Goal: Task Accomplishment & Management: Complete application form

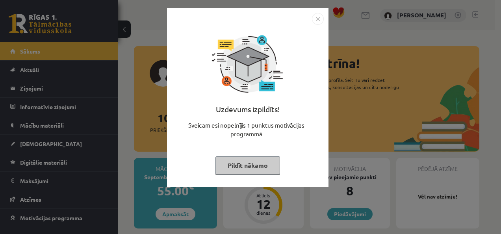
click at [236, 161] on button "Pildīt nākamo" at bounding box center [247, 165] width 65 height 18
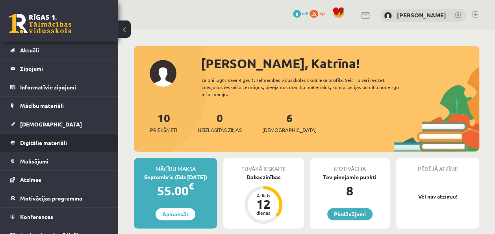
scroll to position [28, 0]
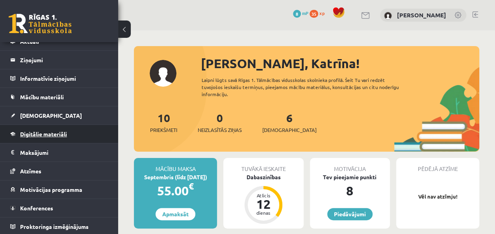
click at [31, 130] on span "Digitālie materiāli" at bounding box center [43, 133] width 47 height 7
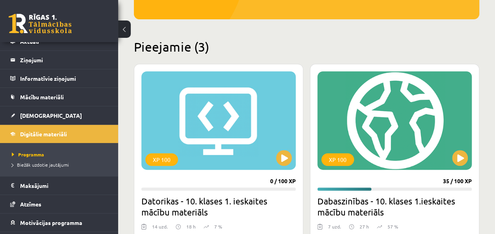
scroll to position [197, 0]
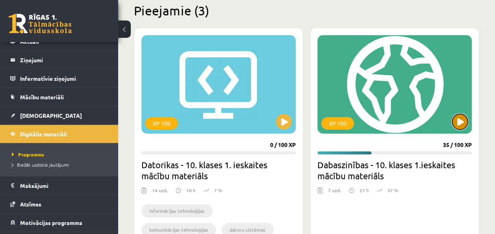
click at [459, 120] on button at bounding box center [460, 122] width 16 height 16
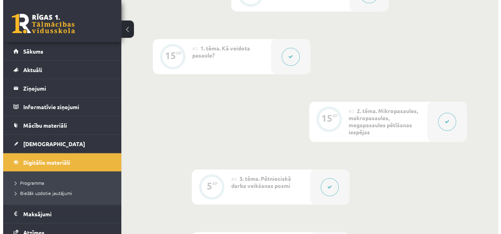
scroll to position [433, 0]
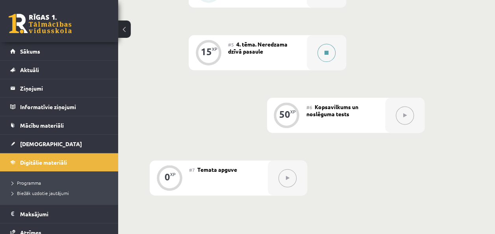
click at [344, 53] on div at bounding box center [326, 52] width 39 height 35
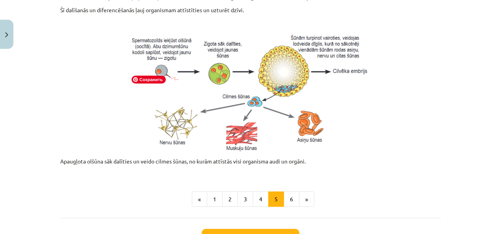
scroll to position [418, 0]
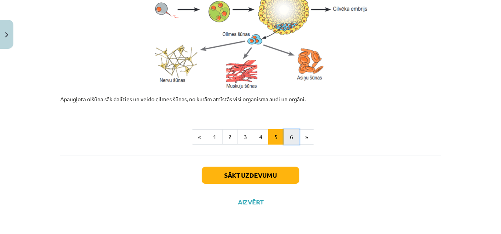
click at [289, 139] on button "6" at bounding box center [291, 137] width 16 height 16
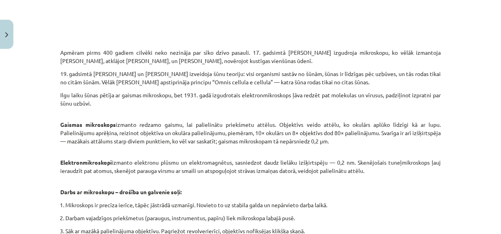
scroll to position [441, 0]
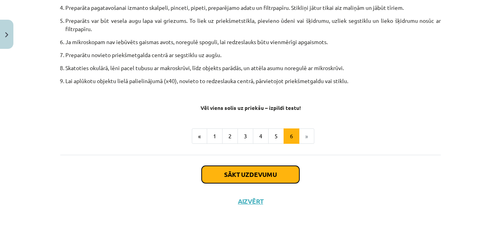
click at [262, 178] on button "Sākt uzdevumu" at bounding box center [250, 174] width 98 height 17
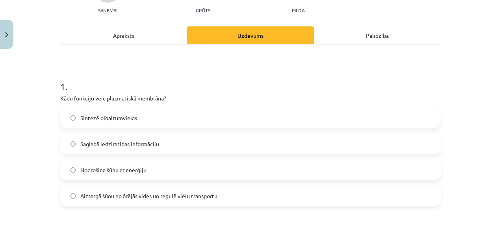
scroll to position [98, 0]
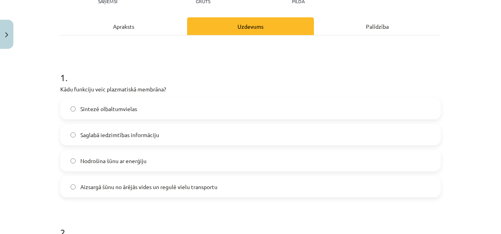
click at [150, 179] on label "Aizsargā šūnu no ārējās vides un regulē vielu transportu" at bounding box center [250, 187] width 379 height 20
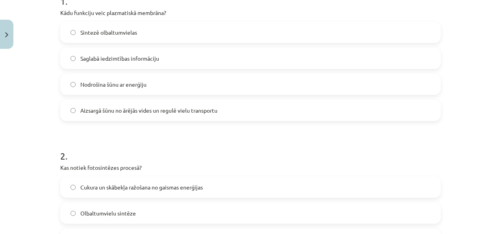
scroll to position [256, 0]
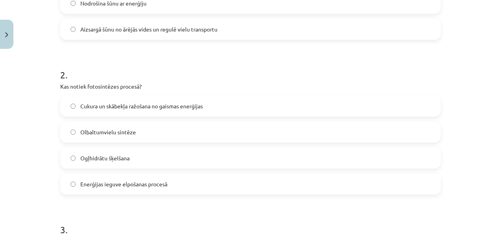
click at [199, 108] on span "Cukura un skābekļa ražošana no gaismas enerģijas" at bounding box center [141, 106] width 122 height 8
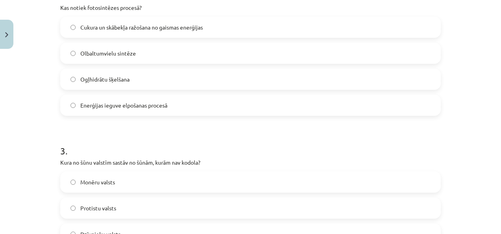
scroll to position [413, 0]
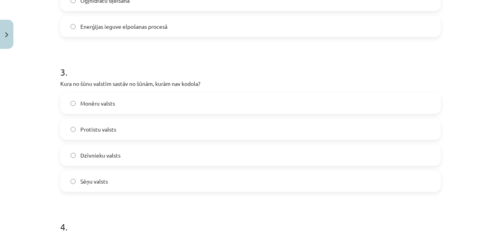
click at [100, 105] on span "Monēru valsts" at bounding box center [97, 103] width 35 height 8
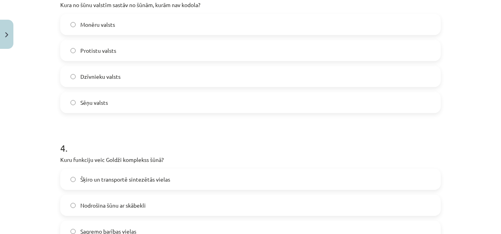
scroll to position [531, 0]
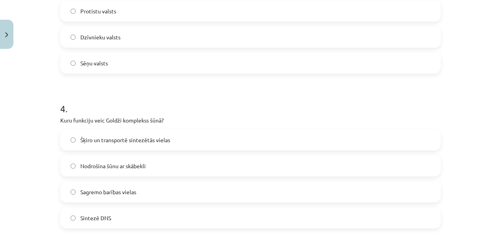
click at [184, 141] on label "Šķiro un transportē sintezētās vielas" at bounding box center [250, 140] width 379 height 20
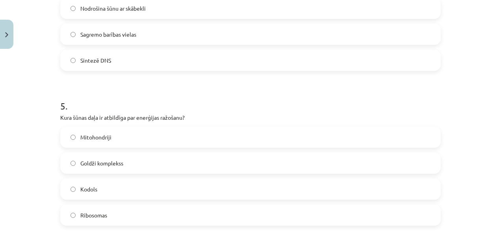
scroll to position [728, 0]
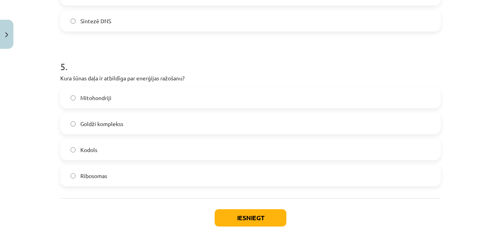
click at [100, 94] on span "Mitohondriji" at bounding box center [95, 98] width 31 height 8
click at [244, 217] on button "Iesniegt" at bounding box center [250, 217] width 72 height 17
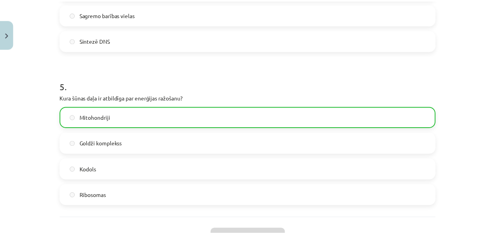
scroll to position [796, 0]
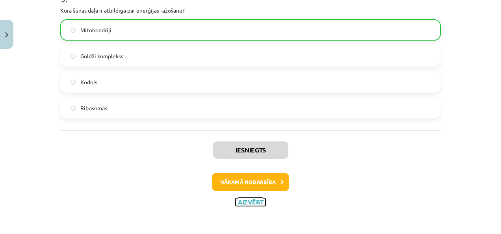
click at [246, 203] on button "Aizvērt" at bounding box center [250, 202] width 30 height 8
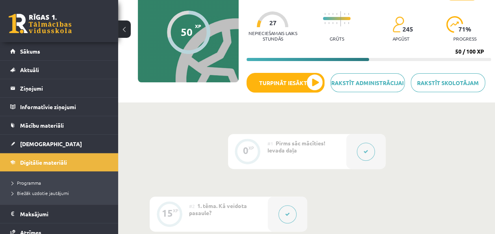
scroll to position [0, 0]
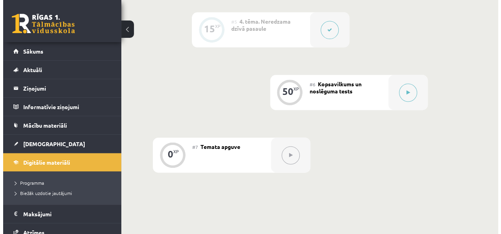
scroll to position [453, 0]
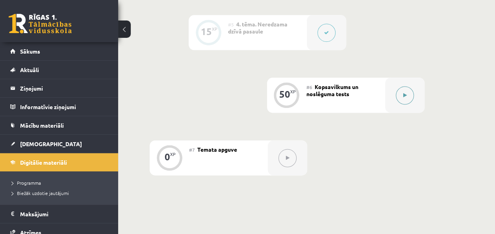
click at [395, 99] on div at bounding box center [404, 95] width 39 height 35
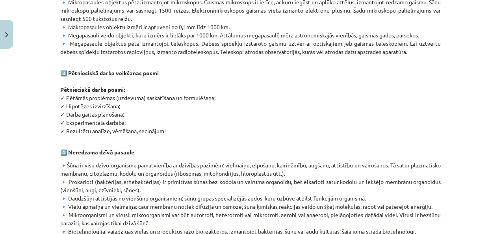
scroll to position [512, 0]
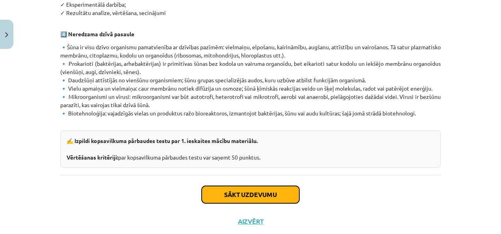
click at [225, 186] on button "Sākt uzdevumu" at bounding box center [250, 194] width 98 height 17
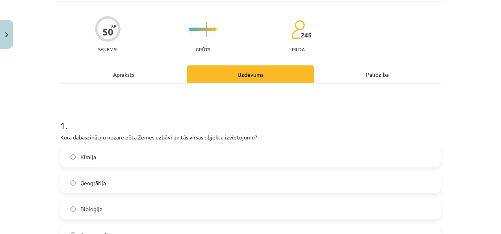
scroll to position [79, 0]
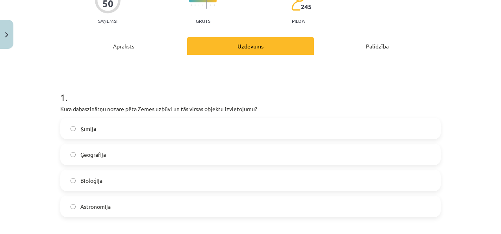
click at [73, 154] on label "Ģeogrāfija" at bounding box center [250, 154] width 379 height 20
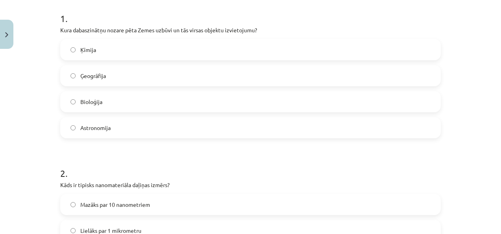
scroll to position [236, 0]
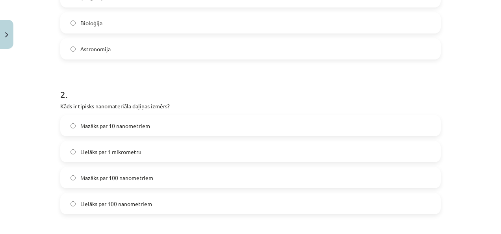
click at [160, 179] on label "Mazāks par 100 nanometriem" at bounding box center [250, 178] width 379 height 20
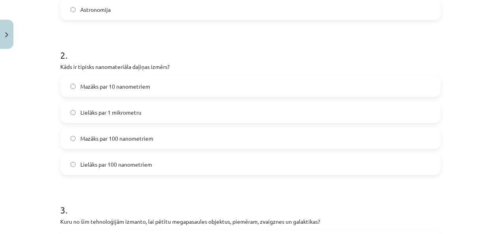
scroll to position [433, 0]
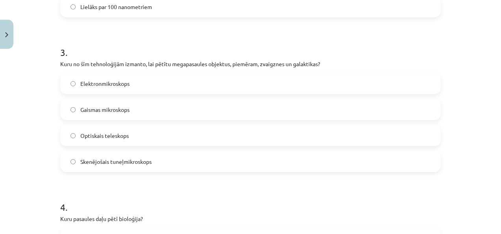
click at [87, 135] on span "Optiskais teleskops" at bounding box center [104, 135] width 48 height 8
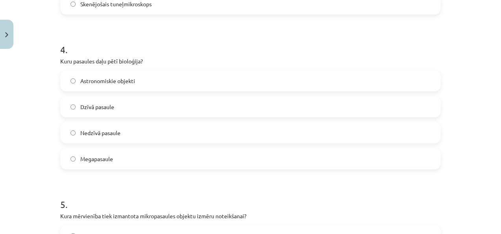
click at [130, 109] on label "Dzīvā pasaule" at bounding box center [250, 107] width 379 height 20
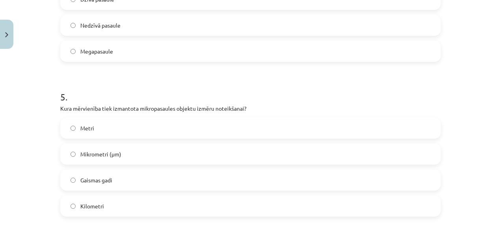
scroll to position [708, 0]
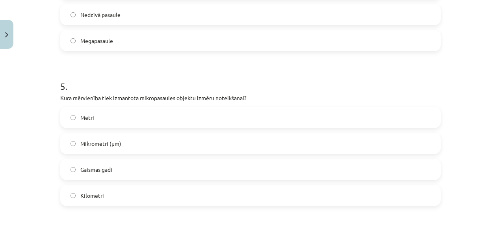
click at [196, 131] on div "Metri Mikrometri (μm) Gaismas gadi Kilometri" at bounding box center [250, 156] width 380 height 99
click at [188, 143] on label "Mikrometri (μm)" at bounding box center [250, 143] width 379 height 20
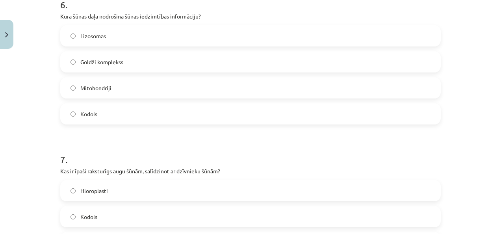
scroll to position [905, 0]
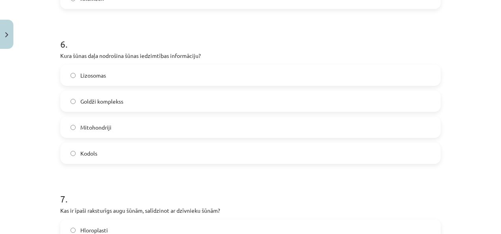
click at [93, 148] on label "Kodols" at bounding box center [250, 153] width 379 height 20
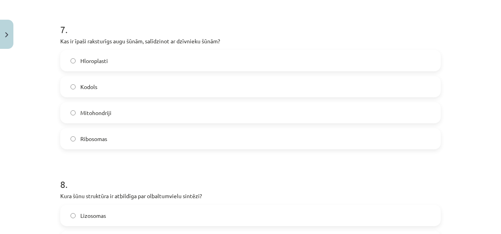
scroll to position [1062, 0]
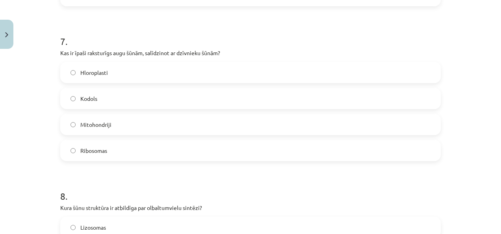
click at [189, 79] on label "Hloroplasti" at bounding box center [250, 73] width 379 height 20
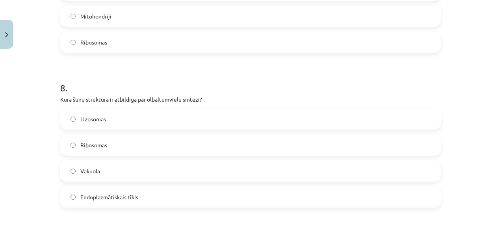
scroll to position [1181, 0]
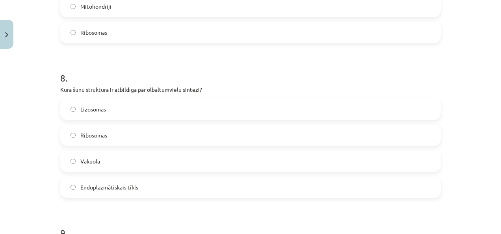
click at [116, 136] on label "Ribosomas" at bounding box center [250, 135] width 379 height 20
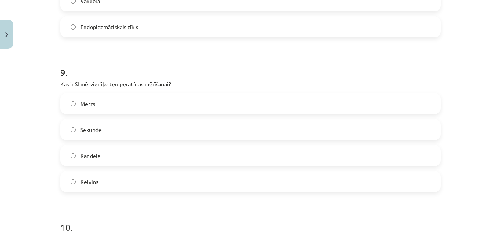
scroll to position [1338, 0]
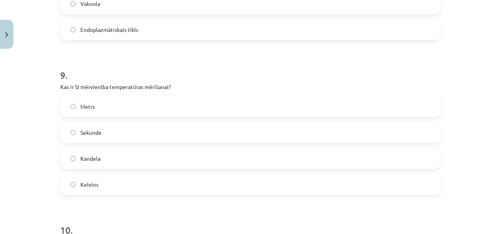
click at [110, 111] on label "Metrs" at bounding box center [250, 106] width 379 height 20
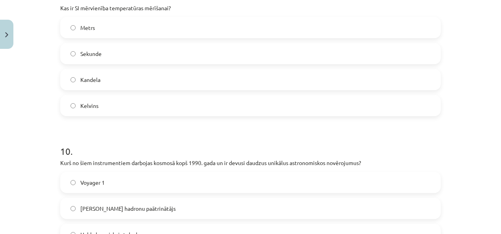
scroll to position [1495, 0]
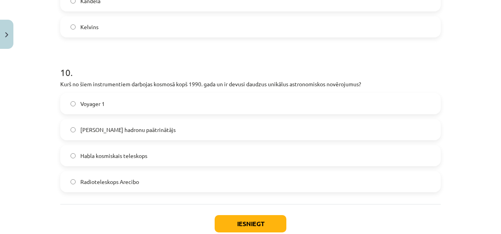
click at [166, 157] on label "Habla kosmiskais teleskops" at bounding box center [250, 156] width 379 height 20
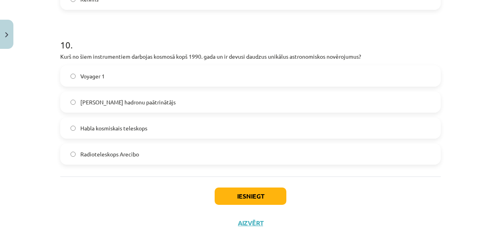
scroll to position [1545, 0]
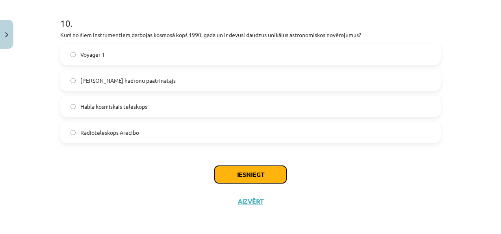
click at [279, 173] on button "Iesniegt" at bounding box center [250, 174] width 72 height 17
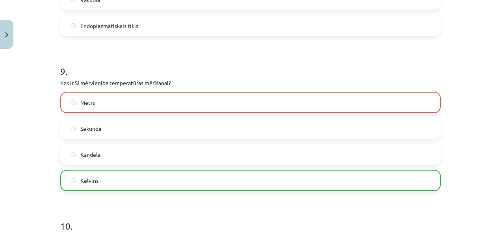
scroll to position [1308, 0]
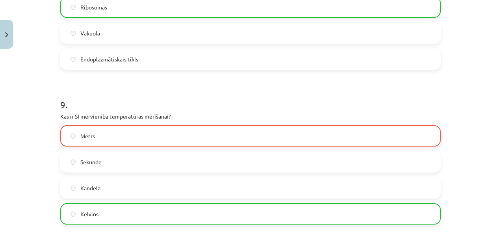
click at [166, 133] on label "Metrs" at bounding box center [250, 136] width 379 height 20
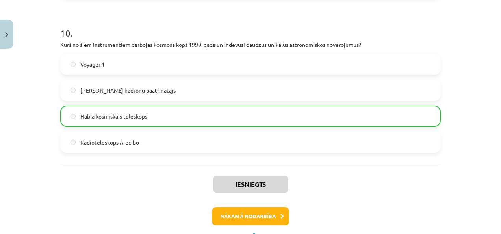
scroll to position [1338, 0]
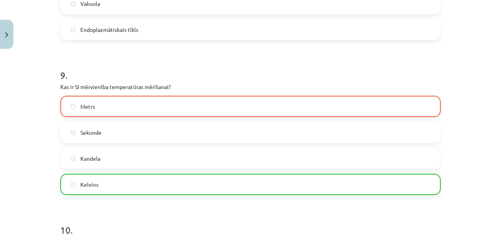
click at [107, 103] on label "Metrs" at bounding box center [250, 106] width 379 height 20
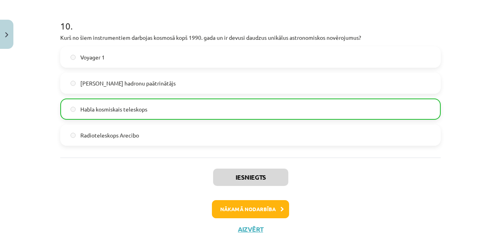
scroll to position [1569, 0]
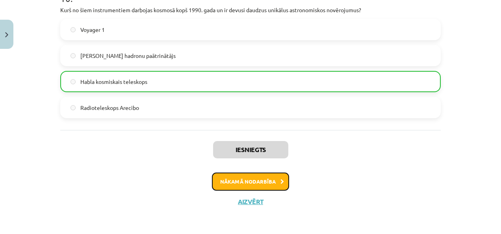
click at [273, 176] on button "Nākamā nodarbība" at bounding box center [250, 181] width 77 height 18
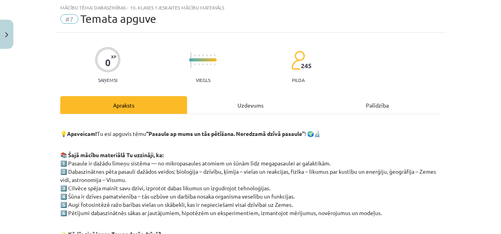
scroll to position [179, 0]
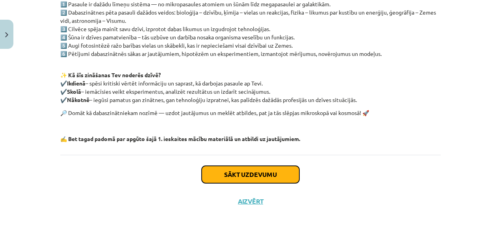
click at [289, 171] on button "Sākt uzdevumu" at bounding box center [250, 174] width 98 height 17
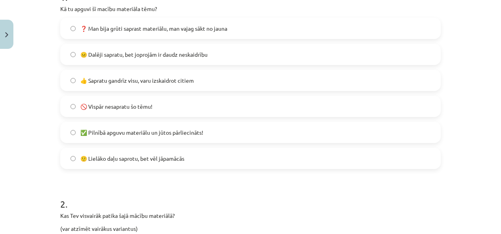
scroll to position [216, 0]
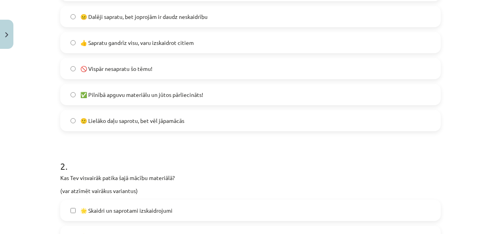
click at [158, 45] on span "👍 Sapratu gandrīz visu, varu izskaidrot citiem" at bounding box center [136, 43] width 113 height 8
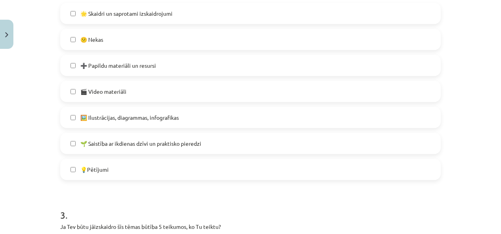
scroll to position [374, 0]
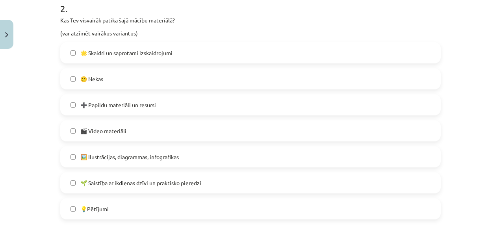
click at [166, 107] on label "➕ Papildu materiāli un resursi" at bounding box center [250, 105] width 379 height 20
click at [168, 50] on span "🌟 Skaidri un saprotami izskaidrojumi" at bounding box center [126, 53] width 92 height 8
click at [209, 153] on label "🖼️ Ilustrācijas, diagrammas, infografikas" at bounding box center [250, 157] width 379 height 20
click at [160, 157] on span "🖼️ Ilustrācijas, diagrammas, infografikas" at bounding box center [129, 157] width 98 height 8
click at [193, 182] on span "🌱 Saistība ar ikdienas dzīvi un praktisko pieredzi" at bounding box center [140, 183] width 121 height 8
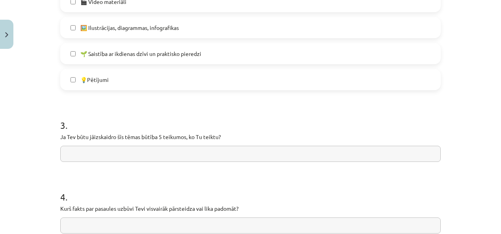
scroll to position [531, 0]
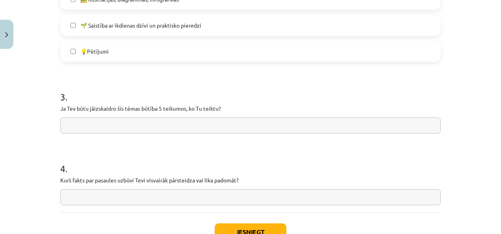
click at [196, 122] on input "text" at bounding box center [250, 125] width 380 height 16
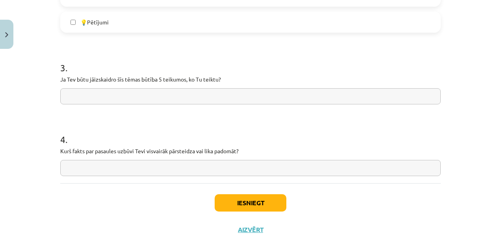
scroll to position [571, 0]
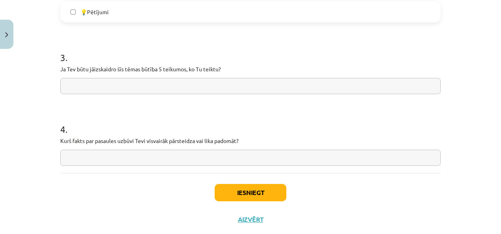
click at [272, 157] on input "text" at bounding box center [250, 158] width 380 height 16
click at [261, 188] on button "Iesniegt" at bounding box center [250, 192] width 72 height 17
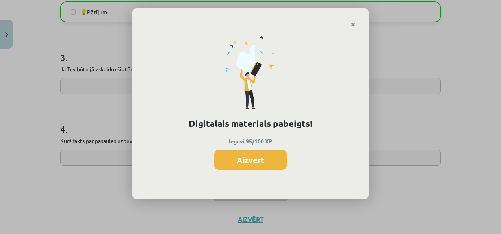
scroll to position [413, 0]
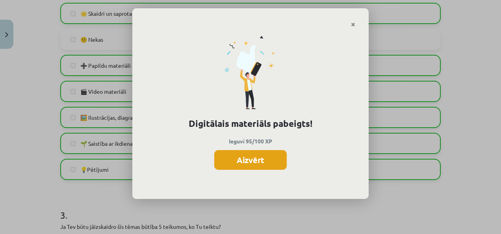
click at [243, 159] on button "Aizvērt" at bounding box center [250, 160] width 72 height 20
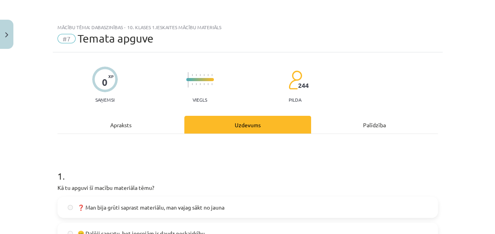
scroll to position [414, 0]
click at [4, 33] on button "Close" at bounding box center [6, 34] width 13 height 29
click at [63, 159] on span "Digitālie materiāli" at bounding box center [43, 162] width 47 height 7
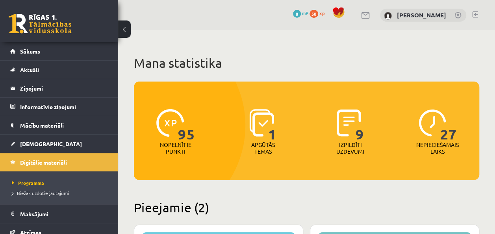
click at [127, 24] on button at bounding box center [124, 28] width 13 height 17
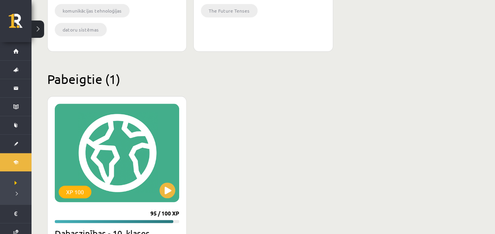
scroll to position [472, 0]
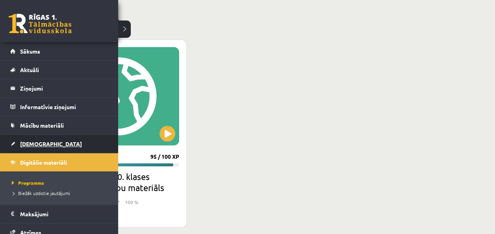
click at [39, 147] on link "[DEMOGRAPHIC_DATA]" at bounding box center [59, 144] width 98 height 18
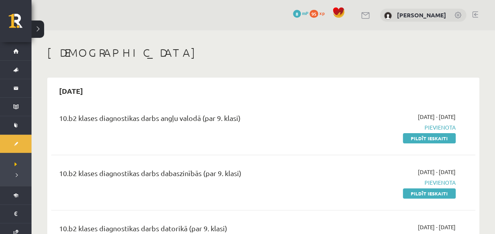
scroll to position [79, 0]
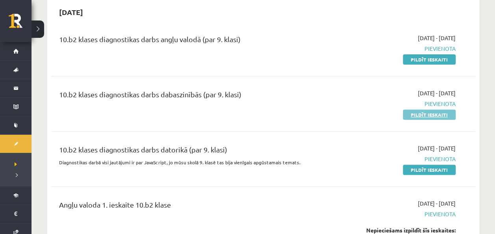
click at [431, 115] on link "Pildīt ieskaiti" at bounding box center [429, 114] width 53 height 10
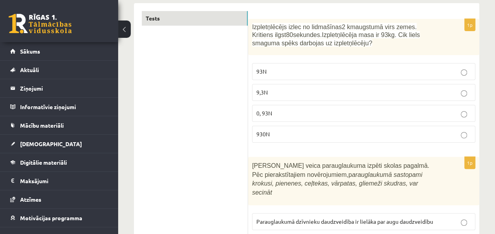
scroll to position [118, 0]
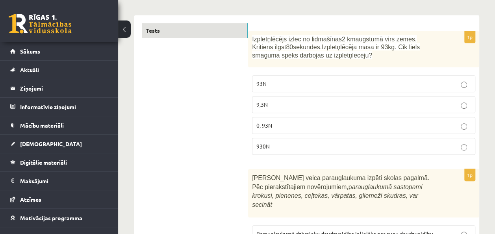
click at [459, 142] on p "930N" at bounding box center [363, 146] width 214 height 8
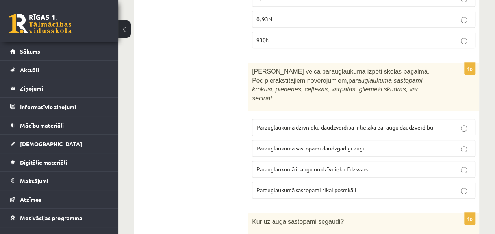
scroll to position [236, 0]
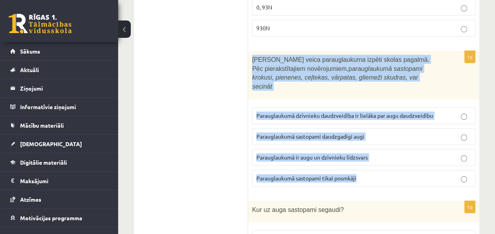
drag, startPoint x: 251, startPoint y: 55, endPoint x: 369, endPoint y: 164, distance: 160.1
click at [369, 164] on div "1p [PERSON_NAME] veica parauglaukuma izpēti skolas pagalmā. Pēc pierakstītajiem…" at bounding box center [363, 122] width 231 height 142
copy div "[PERSON_NAME] veica parauglaukuma izpēti skolas pagalmā. Pēc pierakstītajiem no…"
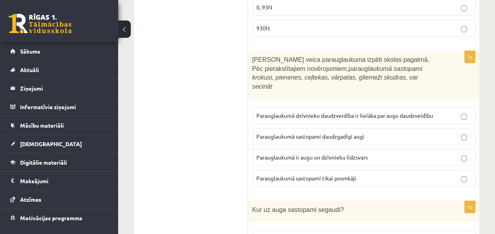
click at [362, 133] on span "Parauglaukumā sastopami daudzgadīgi augi" at bounding box center [310, 136] width 108 height 7
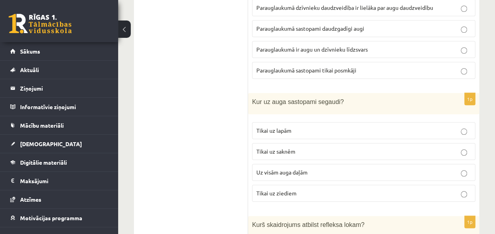
scroll to position [354, 0]
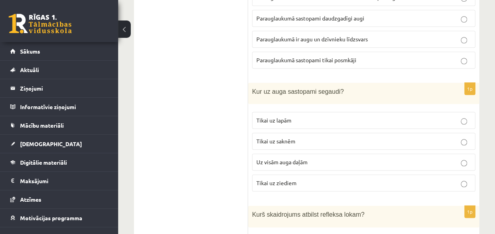
click at [435, 158] on p "Uz visām auga daļām" at bounding box center [363, 162] width 214 height 8
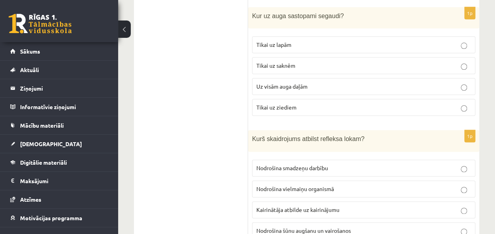
scroll to position [472, 0]
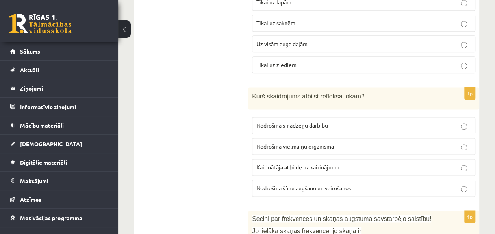
click at [342, 163] on p "Kairinātāja atbilde uz kairinājumu" at bounding box center [363, 167] width 214 height 8
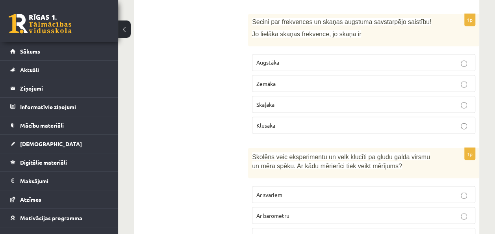
scroll to position [630, 0]
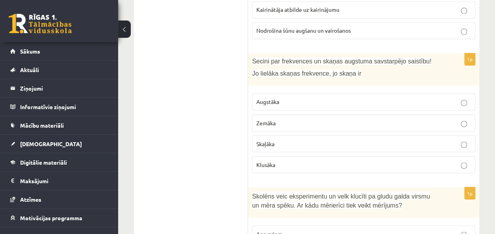
click at [378, 93] on label "Augstāka" at bounding box center [363, 101] width 223 height 17
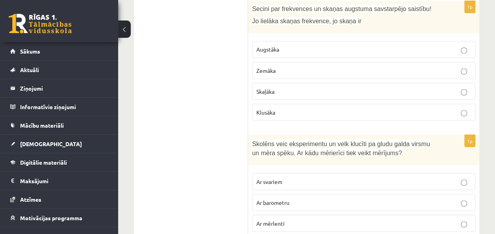
scroll to position [708, 0]
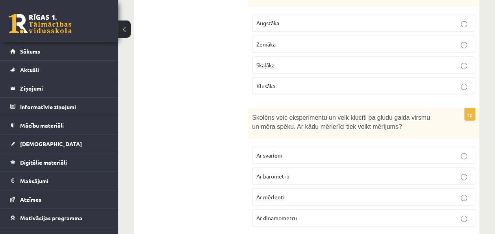
click at [305, 192] on p "Ar mērlenti" at bounding box center [363, 196] width 214 height 8
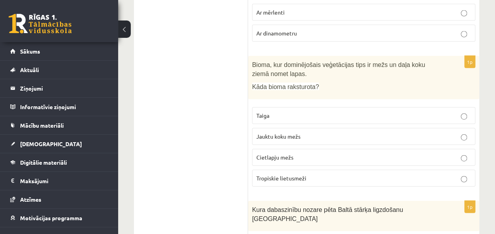
scroll to position [905, 0]
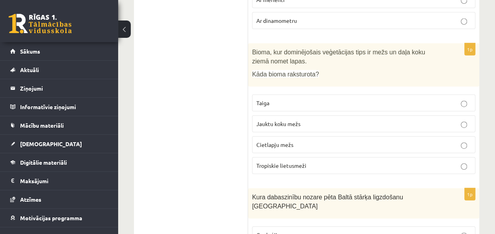
click at [331, 120] on p "Jauktu koku mežs" at bounding box center [363, 124] width 214 height 8
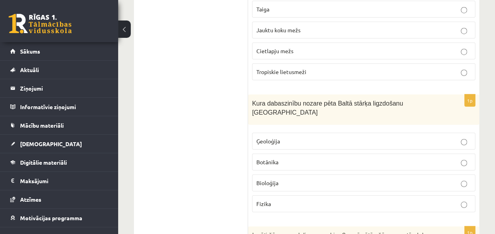
scroll to position [1023, 0]
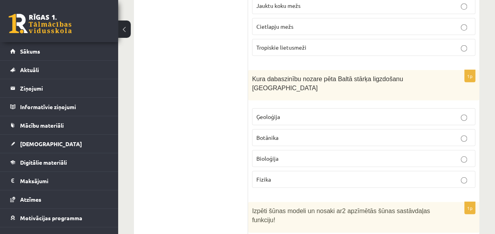
click at [362, 154] on p "Bioloģija" at bounding box center [363, 158] width 214 height 8
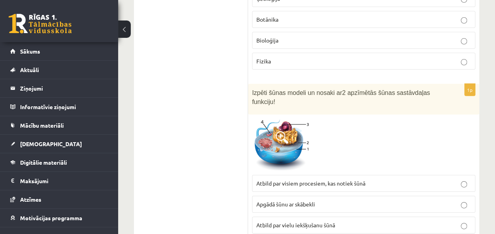
scroll to position [1181, 0]
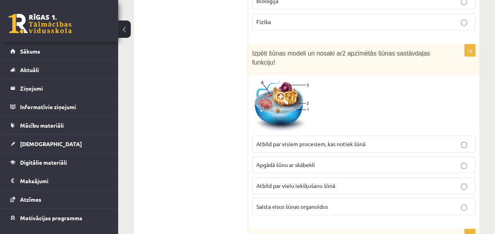
click at [276, 92] on span at bounding box center [281, 98] width 13 height 13
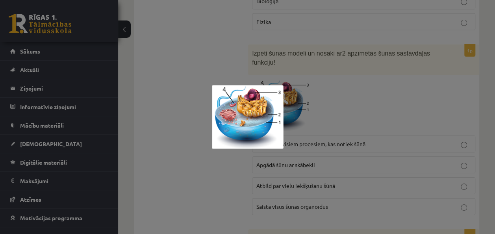
click at [369, 46] on div at bounding box center [247, 117] width 495 height 234
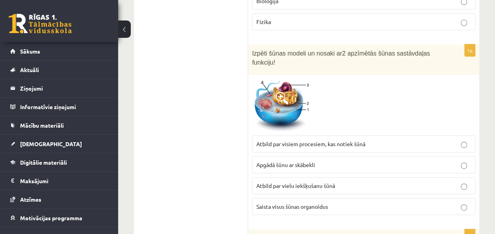
click at [343, 181] on p "Atbild par vielu iekšķušanu šūnā" at bounding box center [363, 185] width 214 height 8
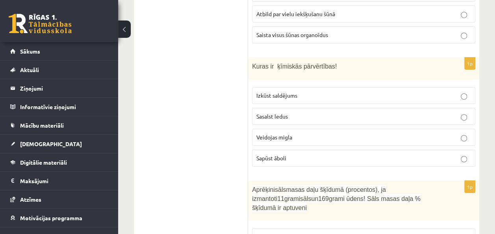
scroll to position [1417, 0]
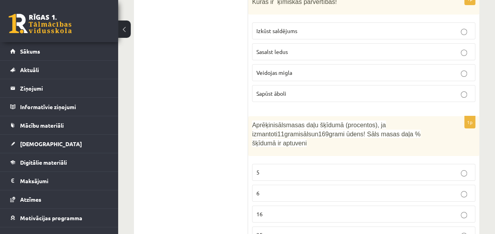
click at [297, 189] on p "6" at bounding box center [363, 193] width 214 height 8
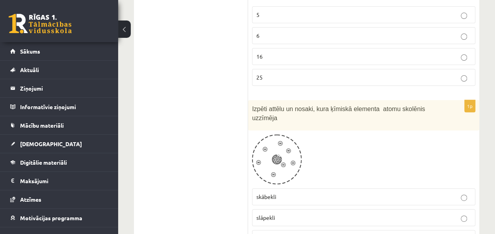
scroll to position [1613, 0]
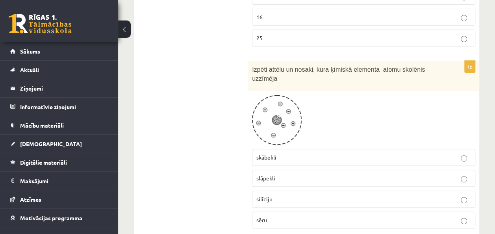
click at [360, 153] on p "skābekli" at bounding box center [363, 157] width 214 height 8
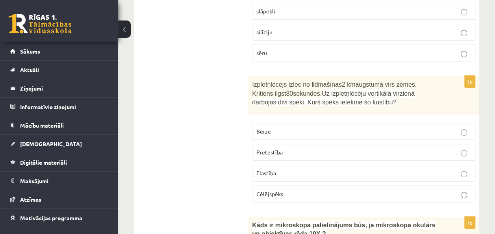
scroll to position [1776, 0]
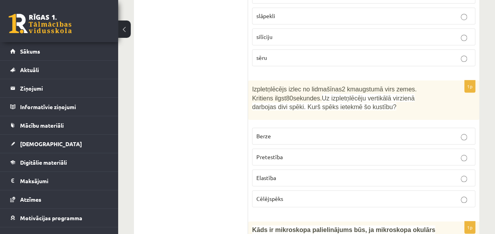
click at [388, 132] on p "Berze" at bounding box center [363, 136] width 214 height 8
click at [391, 153] on p "Pretestība" at bounding box center [363, 157] width 214 height 8
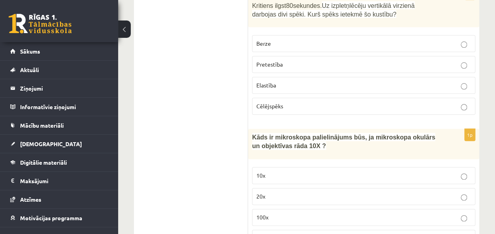
scroll to position [1894, 0]
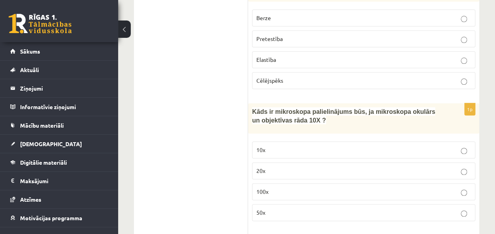
click at [471, 183] on label "100x" at bounding box center [363, 191] width 223 height 17
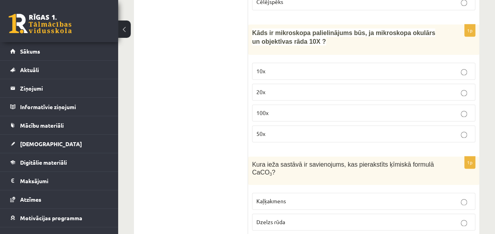
scroll to position [2012, 0]
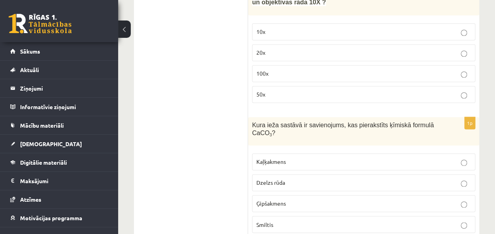
click at [392, 153] on label "Kaļķakmens" at bounding box center [363, 161] width 223 height 17
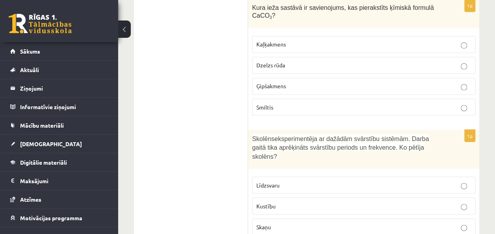
scroll to position [2169, 0]
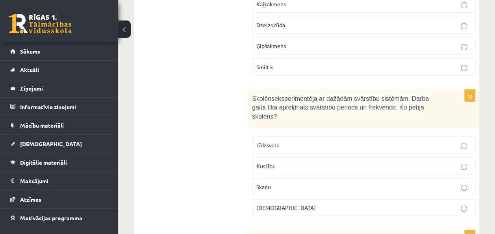
click at [329, 161] on p "Kustību" at bounding box center [363, 165] width 214 height 8
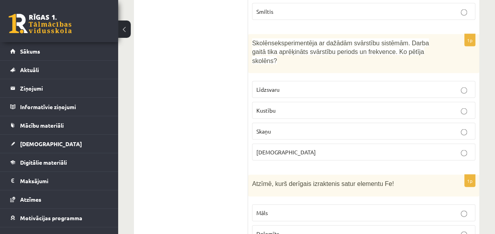
scroll to position [2248, 0]
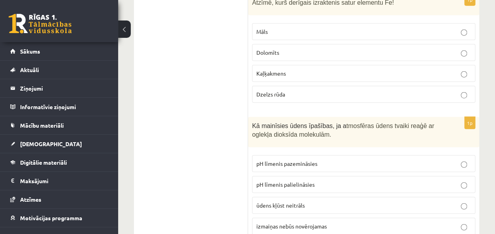
click at [325, 159] on p "pH līmenis pazemināsies" at bounding box center [363, 163] width 214 height 8
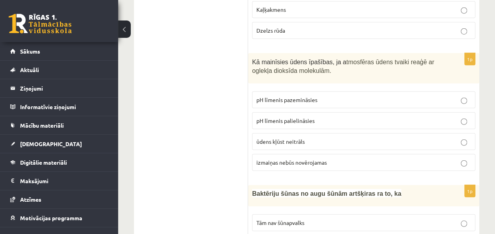
scroll to position [2484, 0]
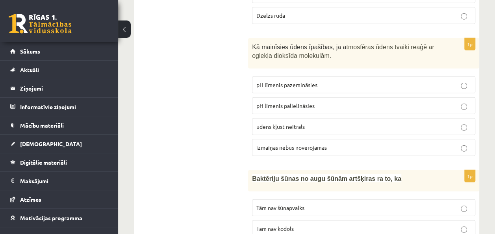
click at [312, 224] on p "Tām nav kodols" at bounding box center [363, 228] width 214 height 8
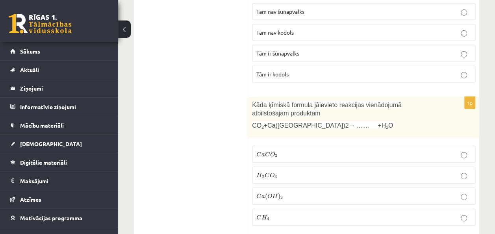
scroll to position [2681, 0]
click at [294, 145] on label "C a C O 3 C a C O 3" at bounding box center [363, 153] width 223 height 17
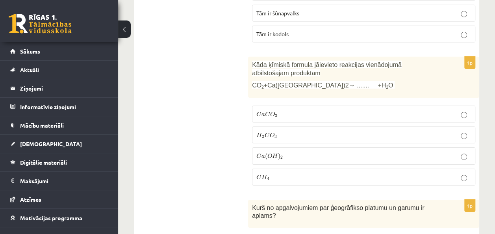
scroll to position [2759, 0]
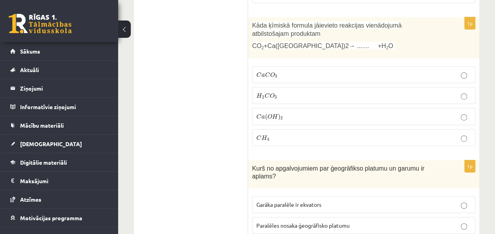
click at [378, 196] on label "Garāka paralēle ir ekvators" at bounding box center [363, 204] width 223 height 17
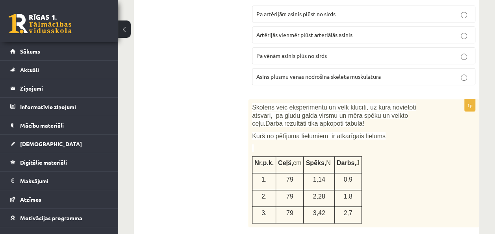
scroll to position [3231, 0]
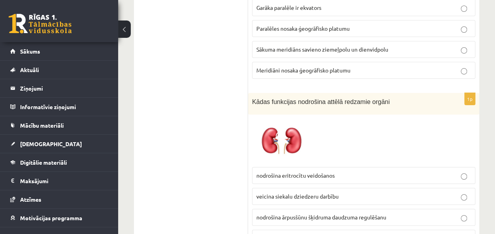
scroll to position [2977, 0]
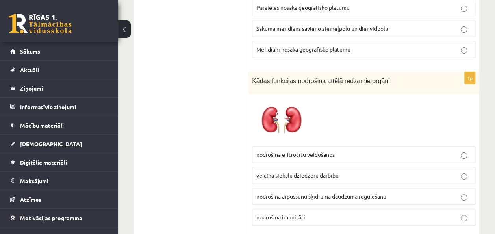
click at [394, 188] on label "nodrošina ārpusšūnu šķidruma daudzuma regulēšanu" at bounding box center [363, 196] width 223 height 17
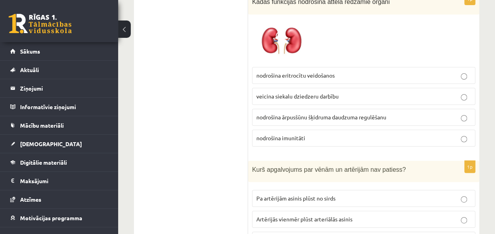
scroll to position [3056, 0]
click at [385, 194] on p "Pa artērijām asinis plūst no sirds" at bounding box center [363, 198] width 214 height 8
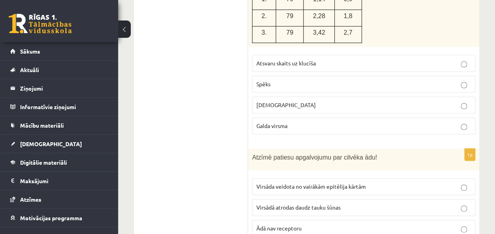
scroll to position [3410, 0]
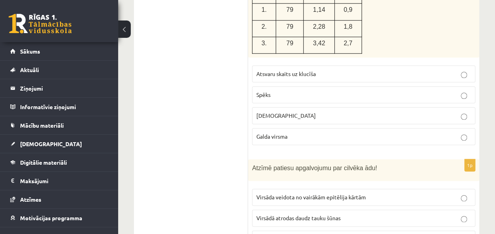
click at [464, 107] on label "[DEMOGRAPHIC_DATA]" at bounding box center [363, 115] width 223 height 17
click at [465, 61] on fieldset "Atsvaru skaits uz klucīša Spēks Attālums Galda virsma" at bounding box center [363, 104] width 223 height 86
click at [464, 86] on label "Spēks" at bounding box center [363, 94] width 223 height 17
click at [317, 193] on p "Virsāda veidota no vairākām epitēlija kārtām" at bounding box center [363, 197] width 214 height 8
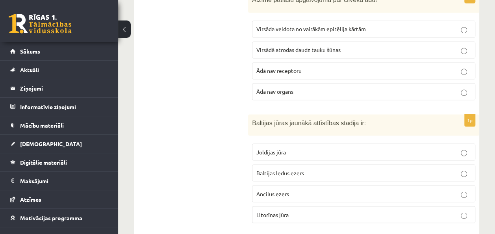
scroll to position [3567, 0]
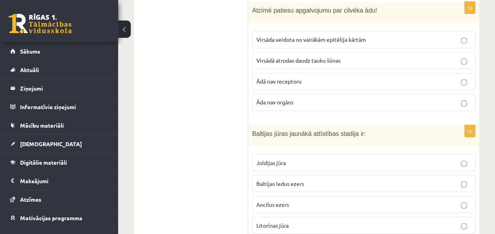
click at [358, 221] on p "Litorīnas jūra" at bounding box center [363, 225] width 214 height 8
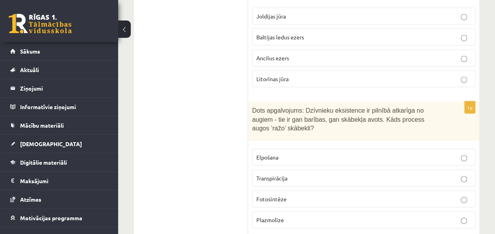
scroll to position [3725, 0]
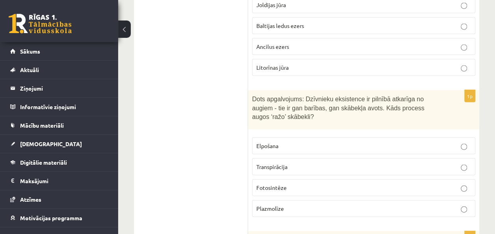
click at [427, 133] on fieldset "Elpošana Transpirācija Fotosintēze Plazmolīze" at bounding box center [363, 176] width 223 height 86
click at [427, 183] on p "Fotosintēze" at bounding box center [363, 187] width 214 height 8
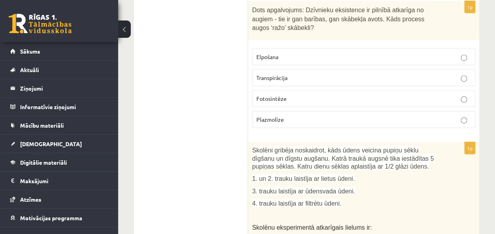
scroll to position [3843, 0]
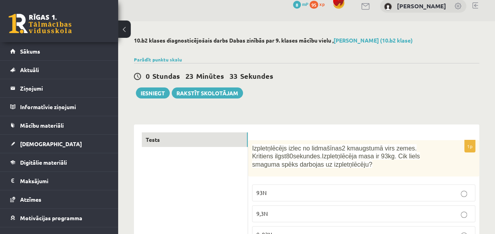
scroll to position [0, 0]
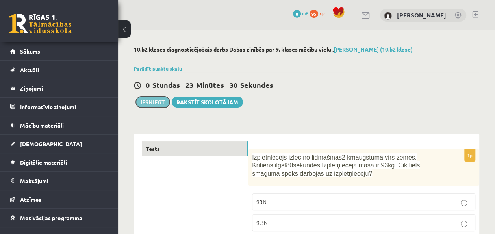
click at [159, 100] on button "Iesniegt" at bounding box center [153, 101] width 34 height 11
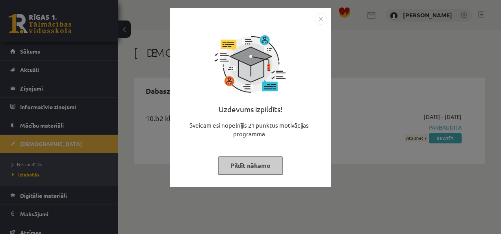
click at [275, 168] on button "Pildīt nākamo" at bounding box center [250, 165] width 65 height 18
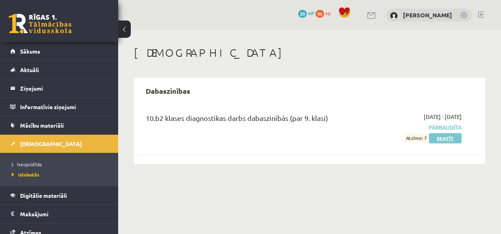
click at [457, 138] on link "Skatīt" at bounding box center [445, 138] width 33 height 10
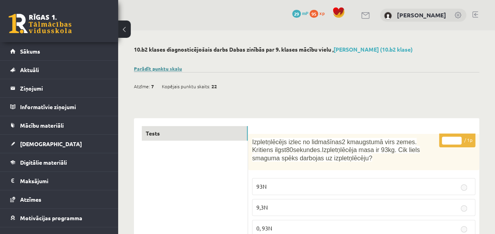
click at [165, 67] on link "Parādīt punktu skalu" at bounding box center [158, 68] width 48 height 6
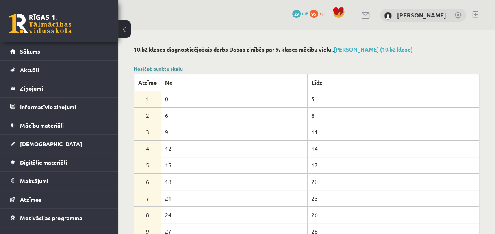
click at [176, 67] on link "Noslēpt punktu skalu" at bounding box center [158, 68] width 49 height 6
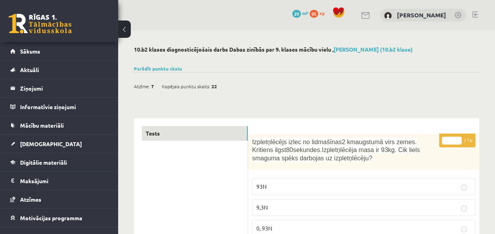
click at [151, 87] on span "7" at bounding box center [152, 86] width 3 height 12
click at [30, 144] on span "[DEMOGRAPHIC_DATA]" at bounding box center [51, 143] width 62 height 7
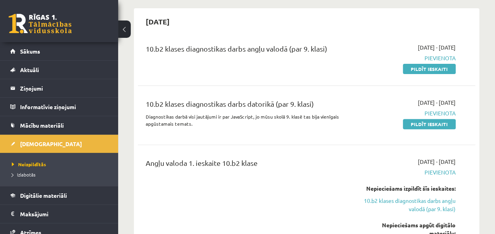
scroll to position [79, 0]
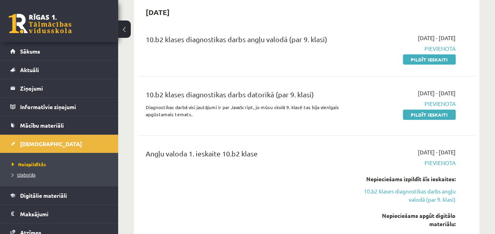
click at [28, 172] on span "Izlabotās" at bounding box center [24, 174] width 24 height 6
